Goal: Check status

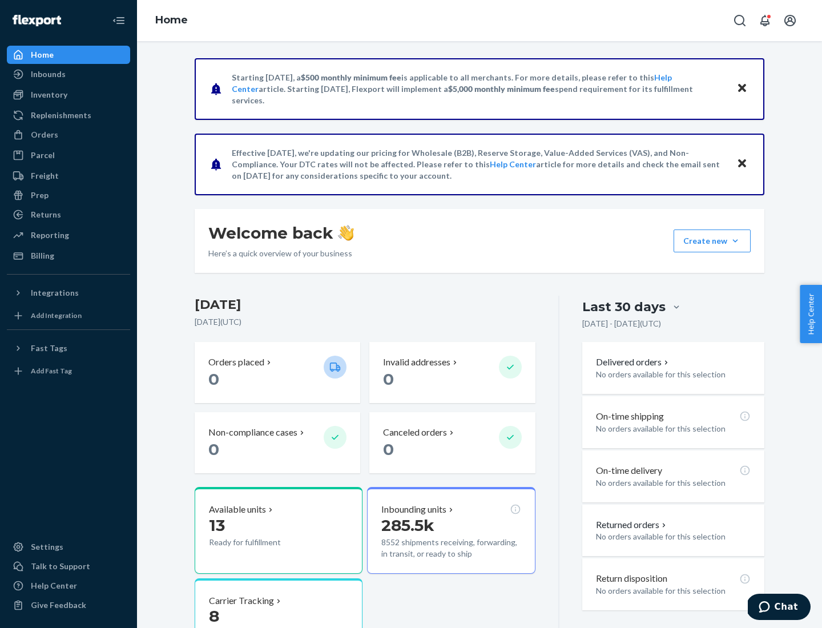
click at [736, 241] on button "Create new Create new inbound Create new order Create new product" at bounding box center [712, 241] width 77 height 23
click at [47, 74] on div "Inbounds" at bounding box center [48, 74] width 35 height 11
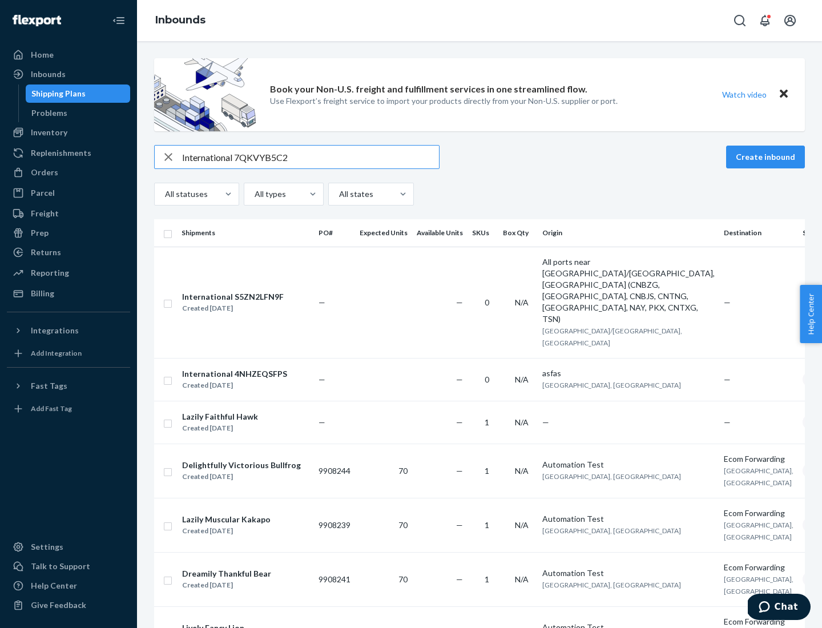
type input "International 7QKVYB5C29"
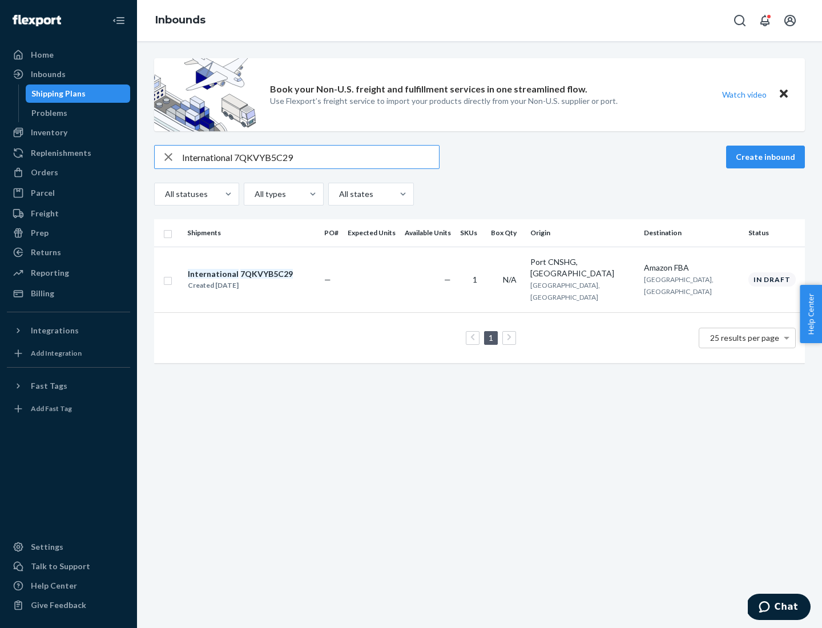
click at [260, 280] on div "Created [DATE]" at bounding box center [240, 285] width 105 height 11
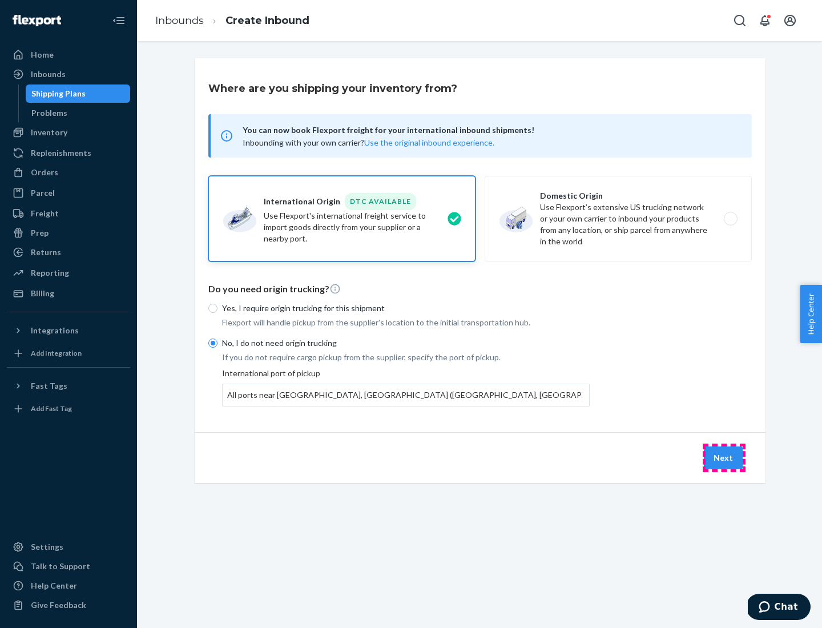
click at [724, 457] on button "Next" at bounding box center [723, 458] width 39 height 23
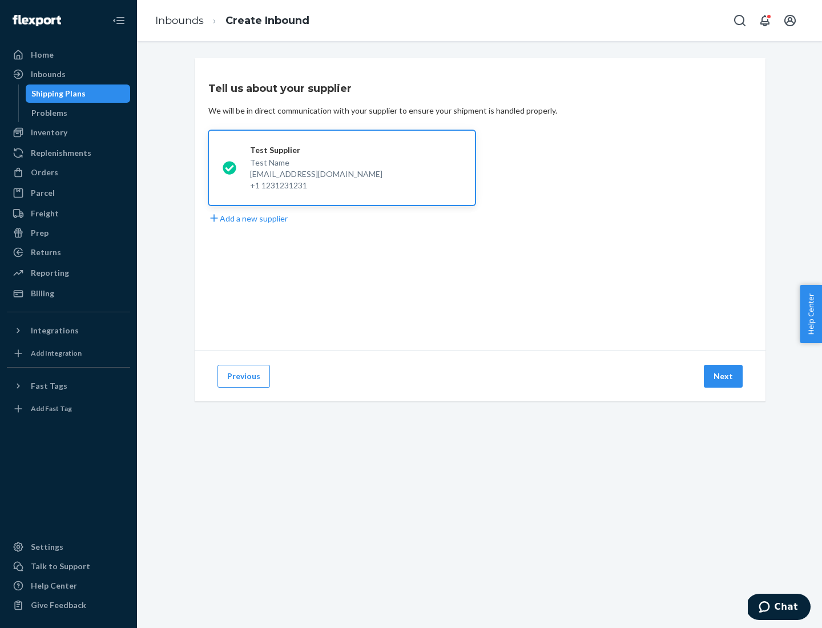
click at [724, 376] on button "Next" at bounding box center [723, 376] width 39 height 23
